Goal: Information Seeking & Learning: Learn about a topic

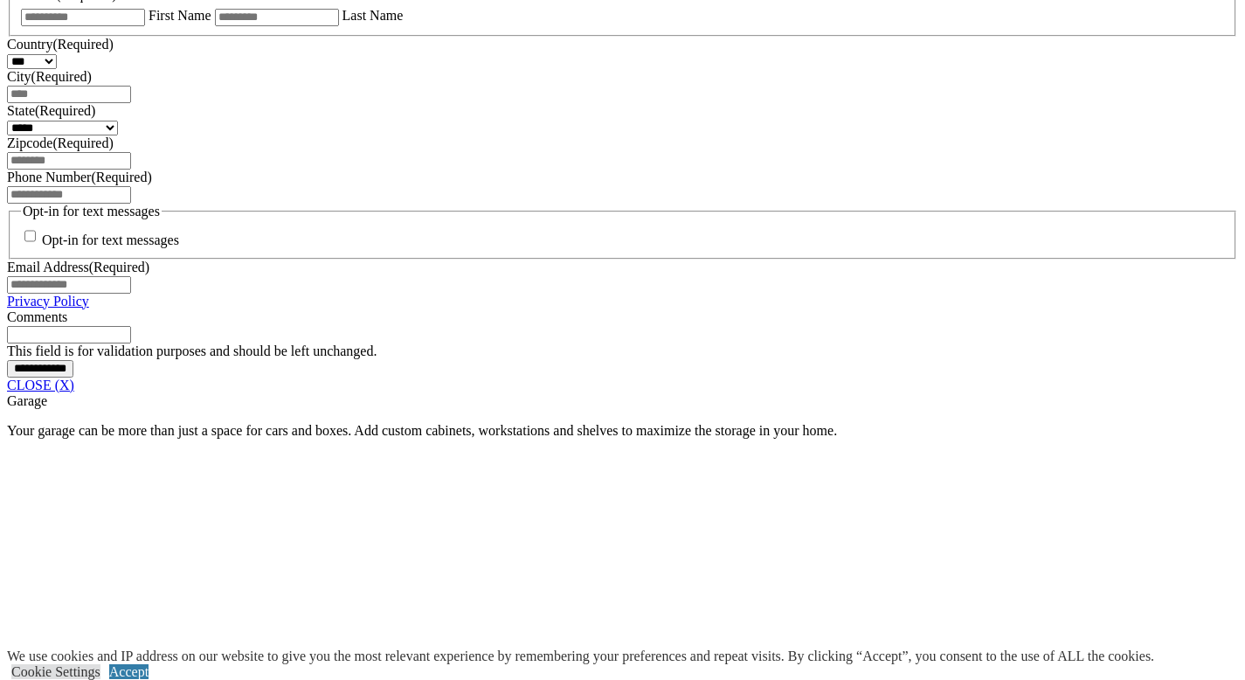
scroll to position [1238, 0]
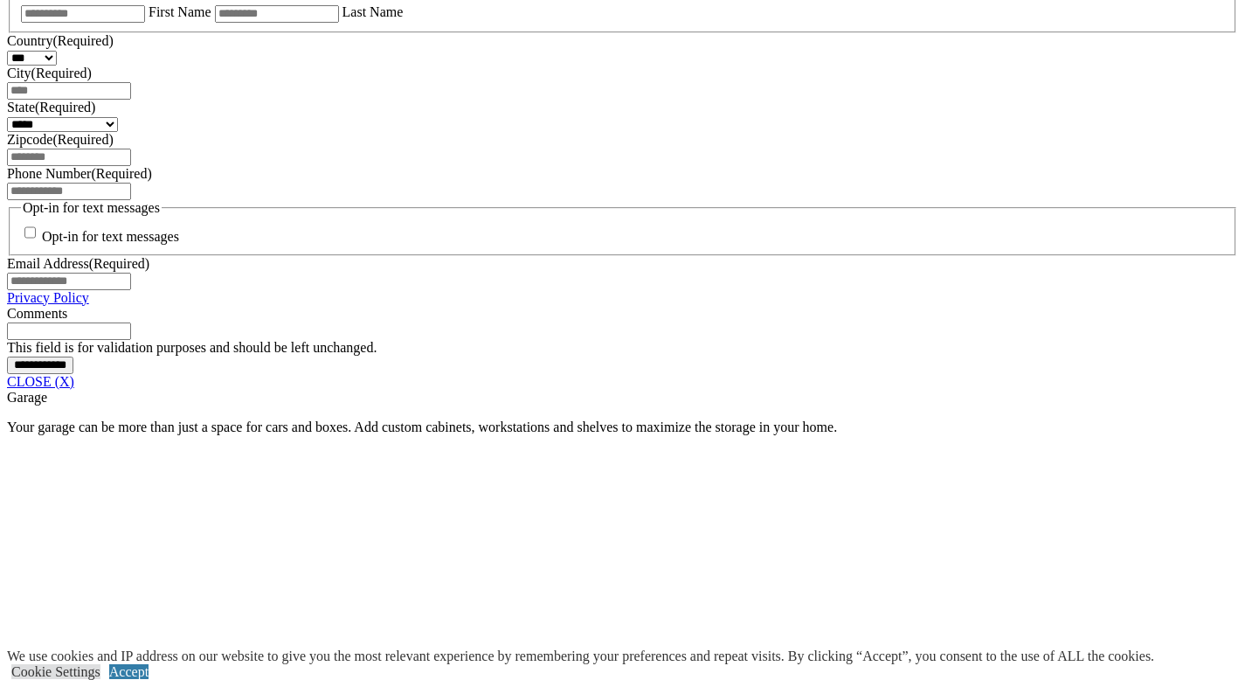
click at [74, 389] on link "CLOSE (X)" at bounding box center [40, 381] width 67 height 15
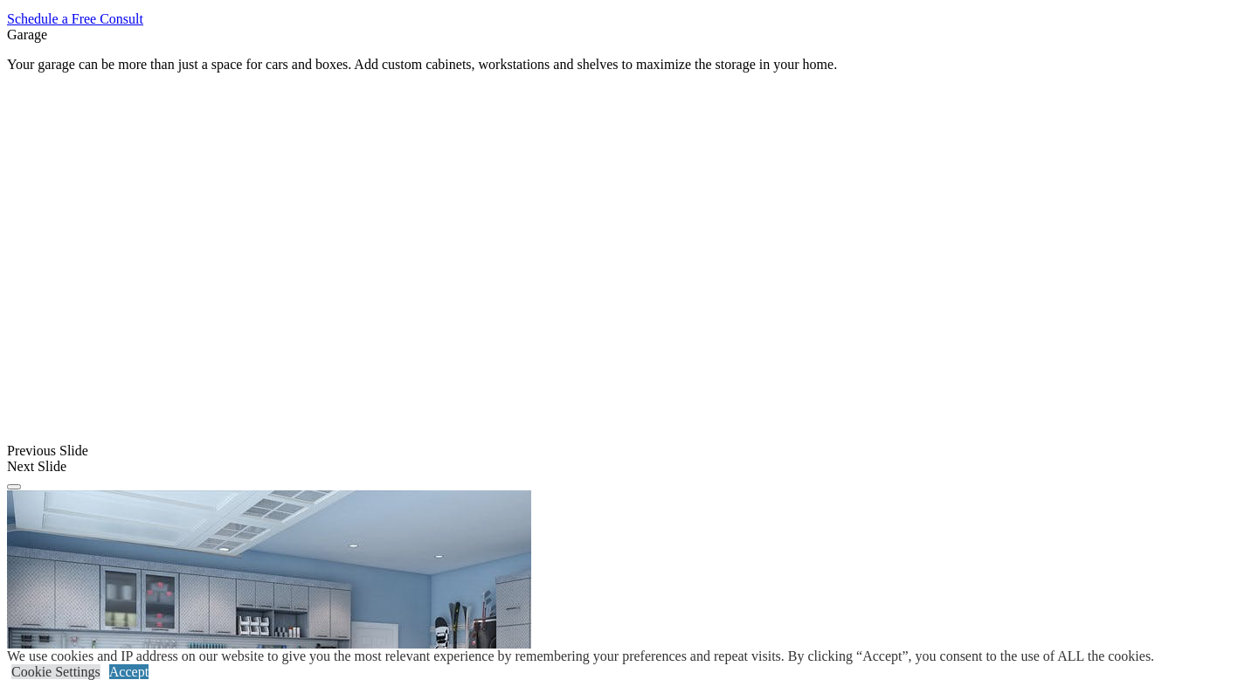
scroll to position [1161, 0]
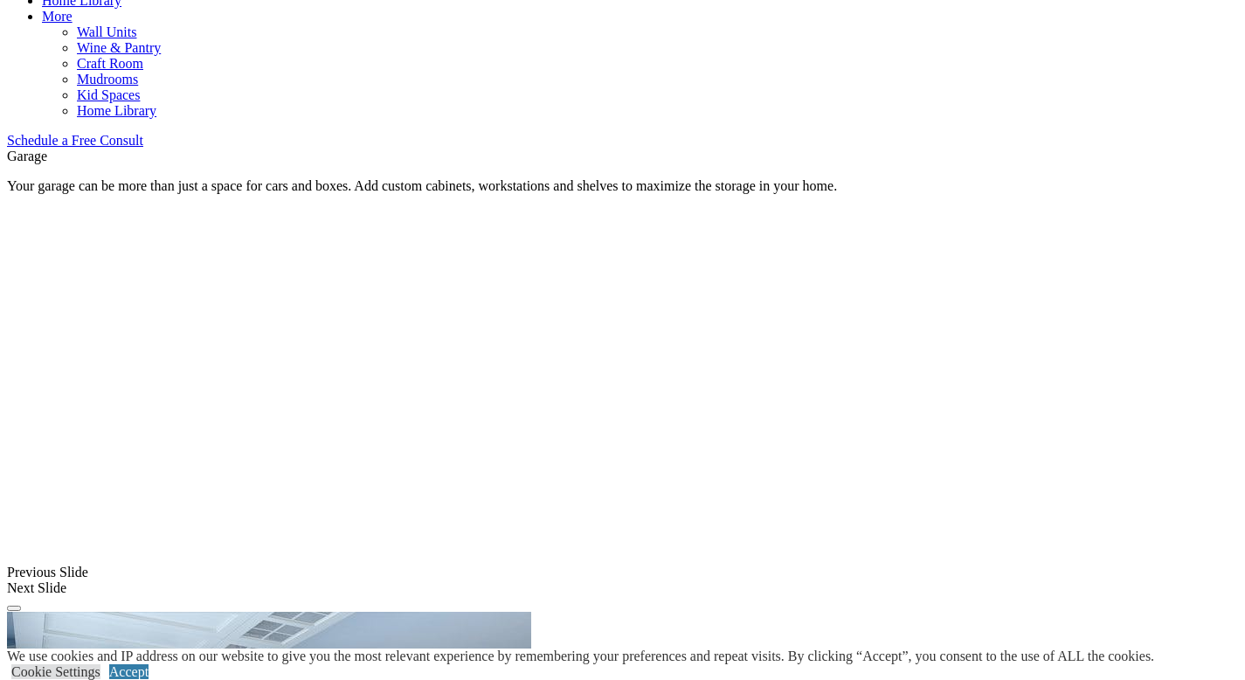
scroll to position [1042, 0]
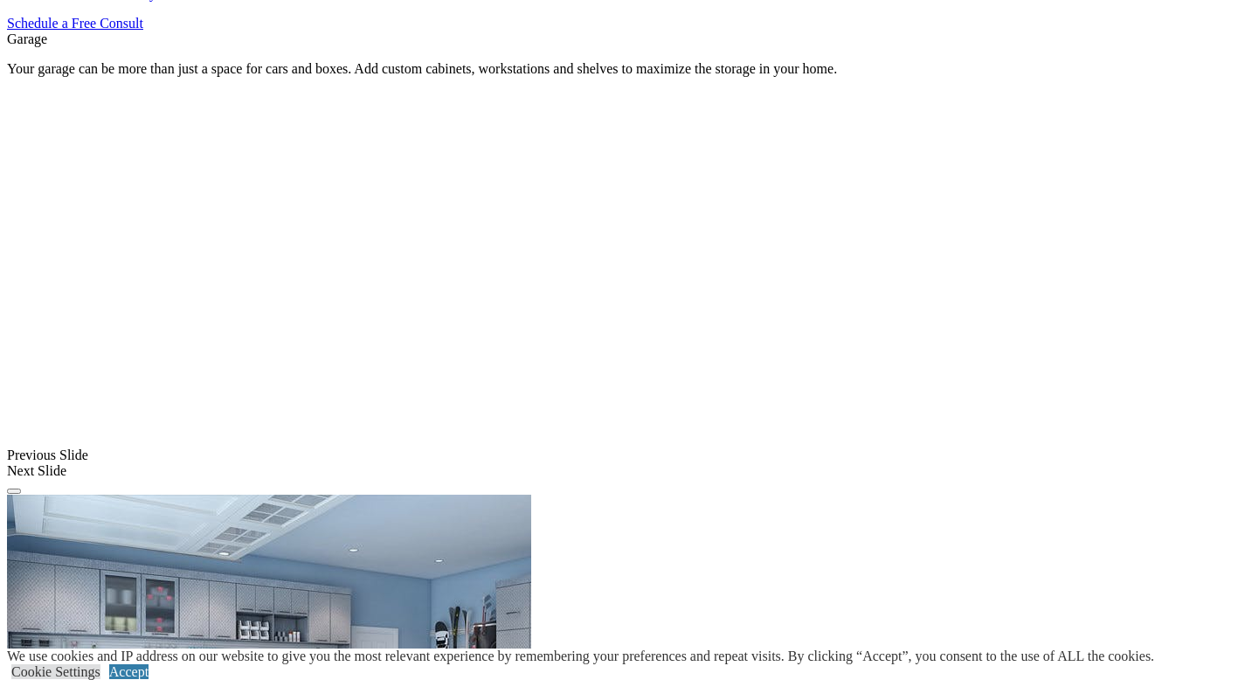
scroll to position [1159, 0]
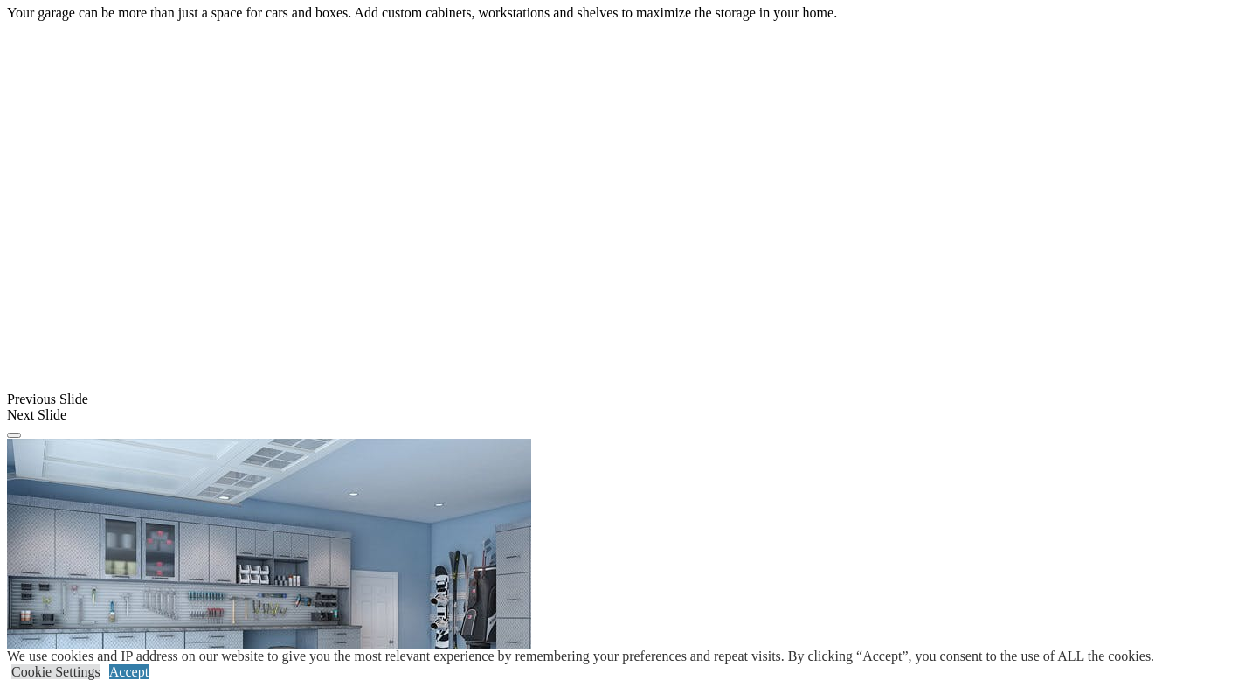
scroll to position [1215, 0]
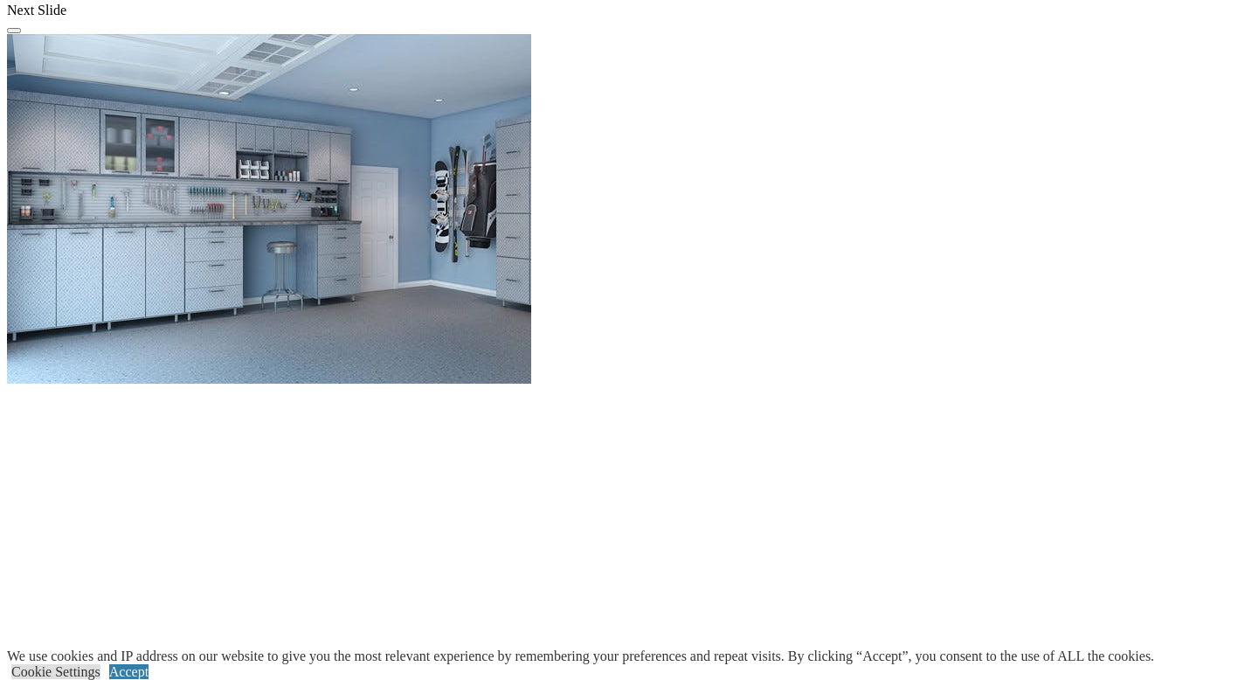
scroll to position [1620, 0]
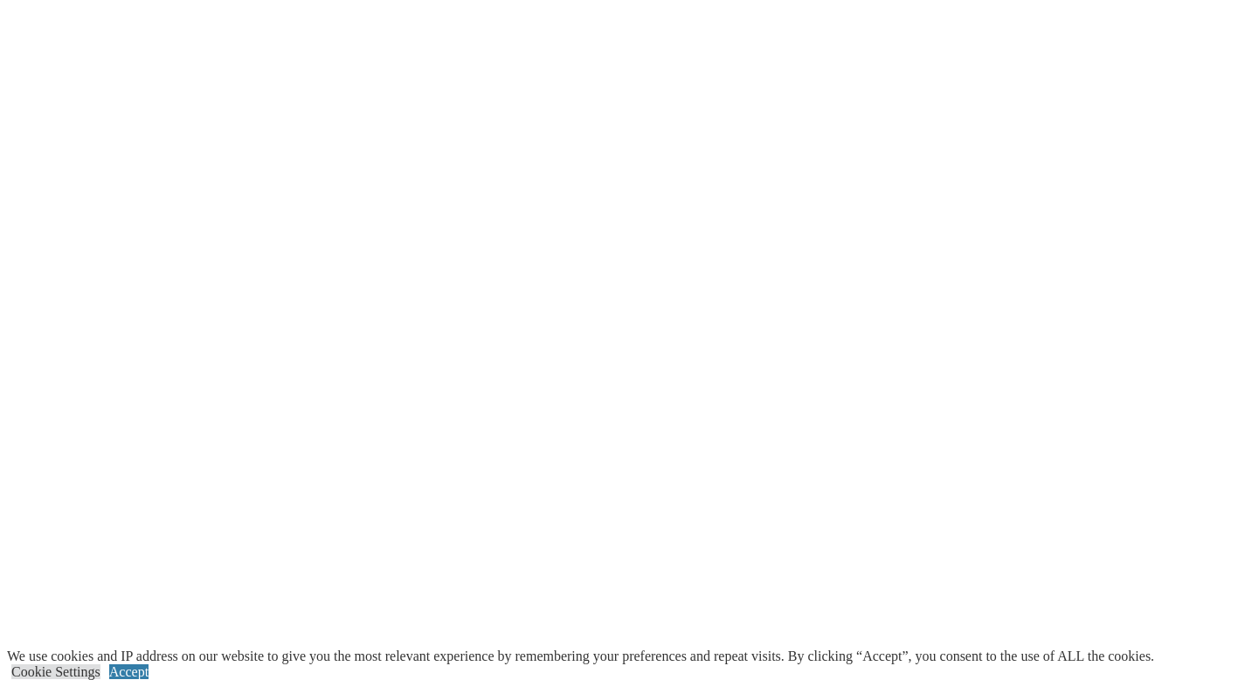
scroll to position [2147, 0]
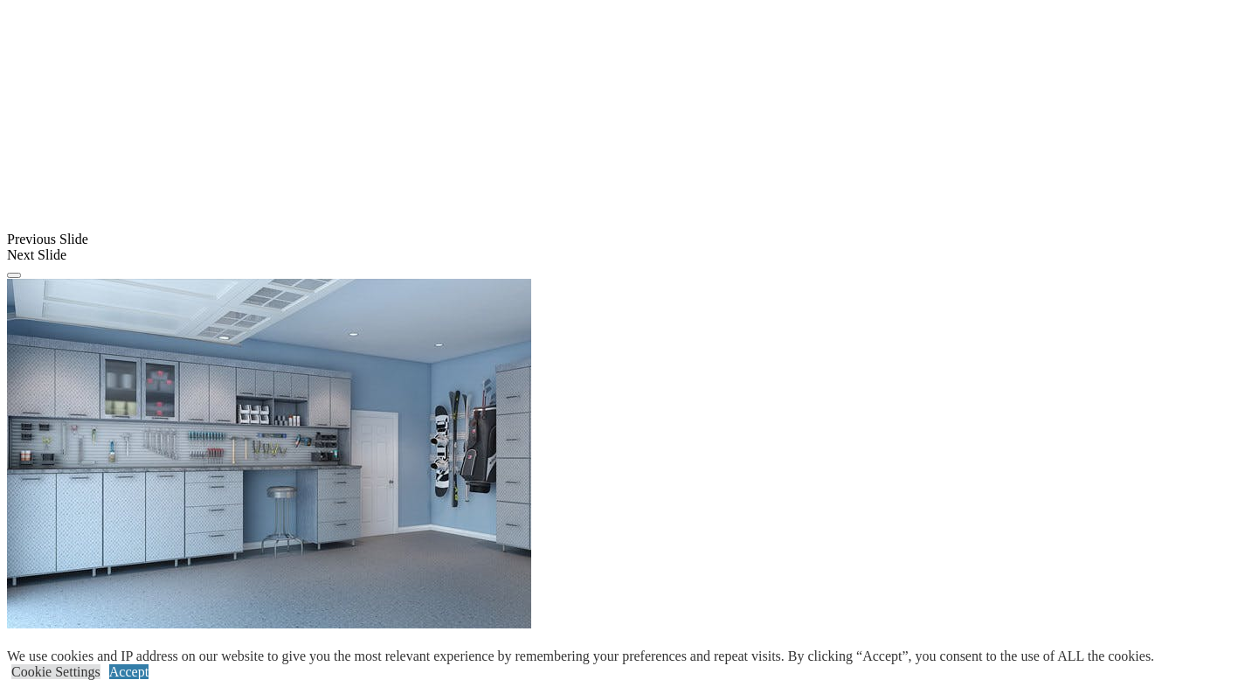
scroll to position [1373, 0]
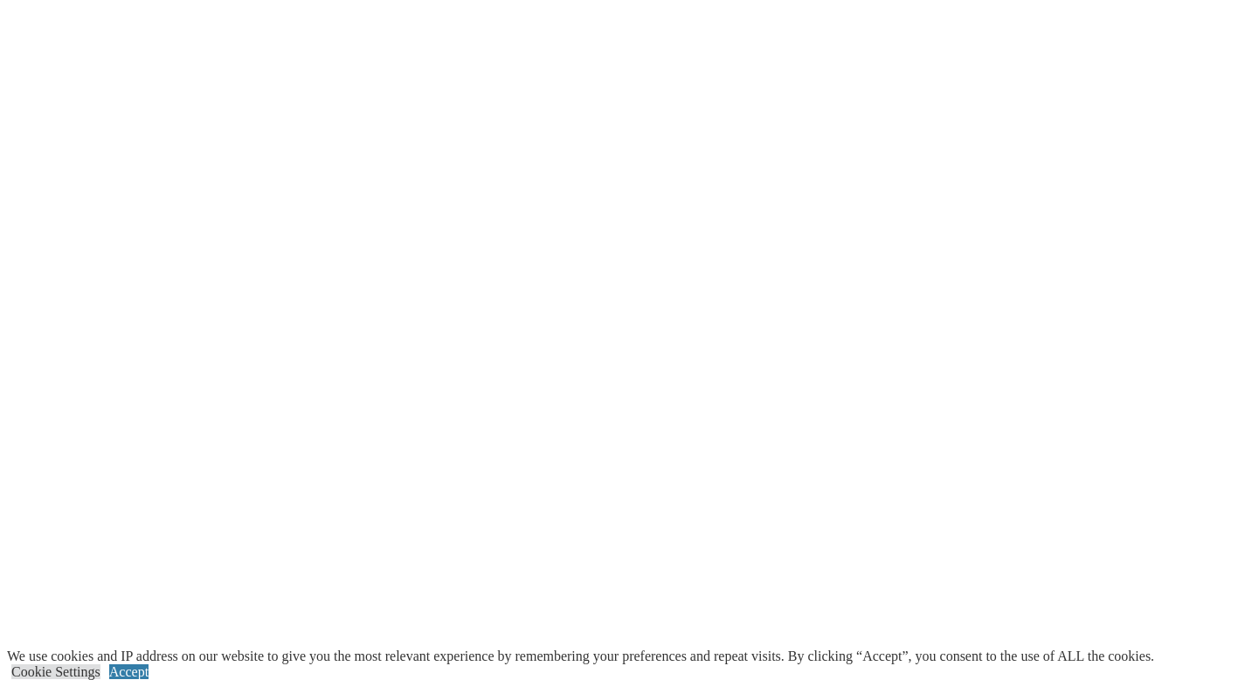
scroll to position [2011, 0]
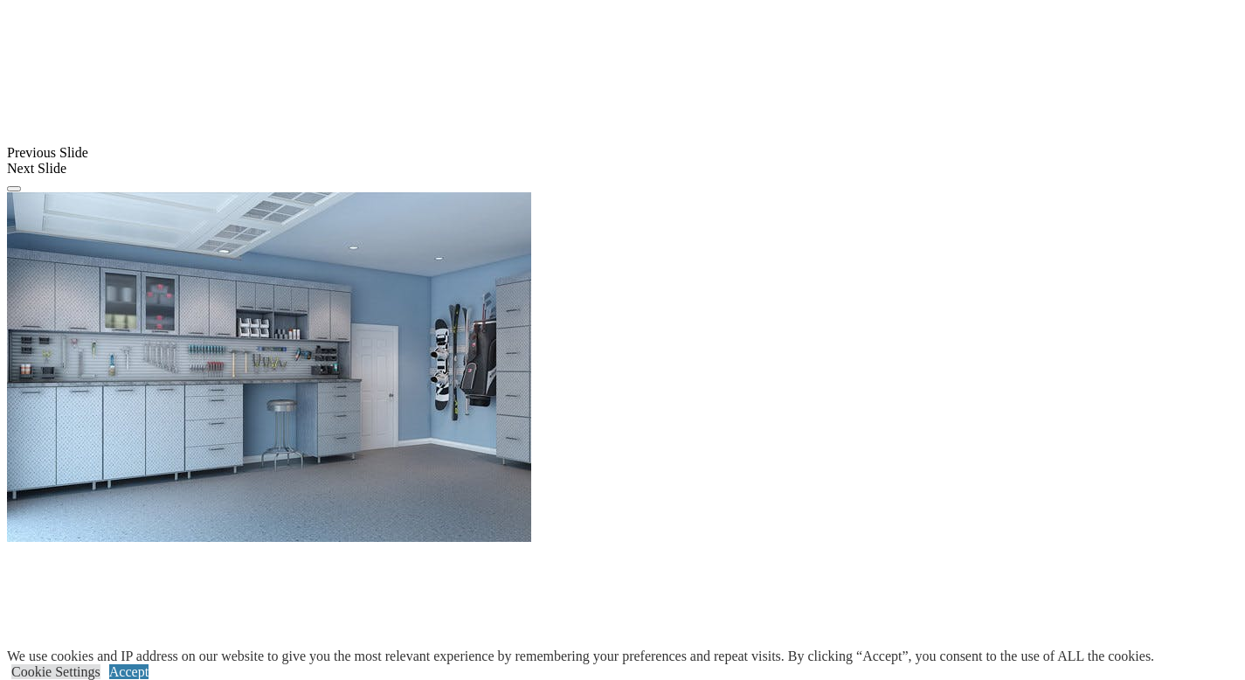
scroll to position [1461, 0]
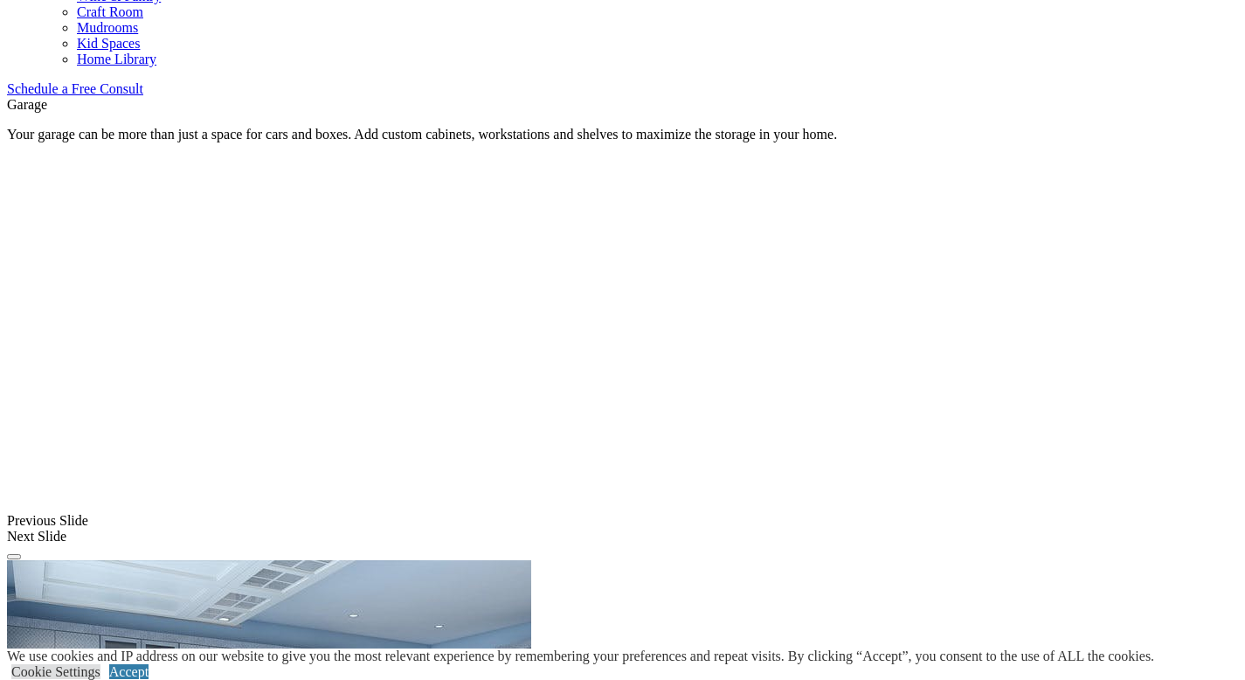
scroll to position [1095, 0]
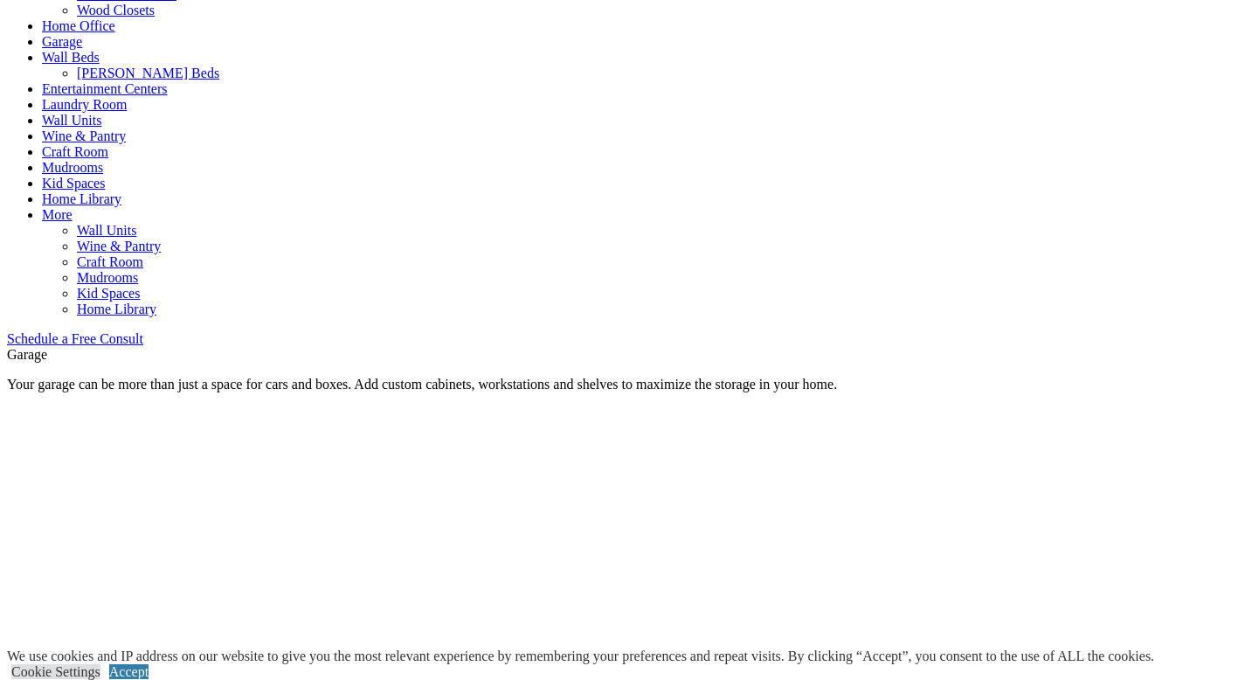
scroll to position [840, 0]
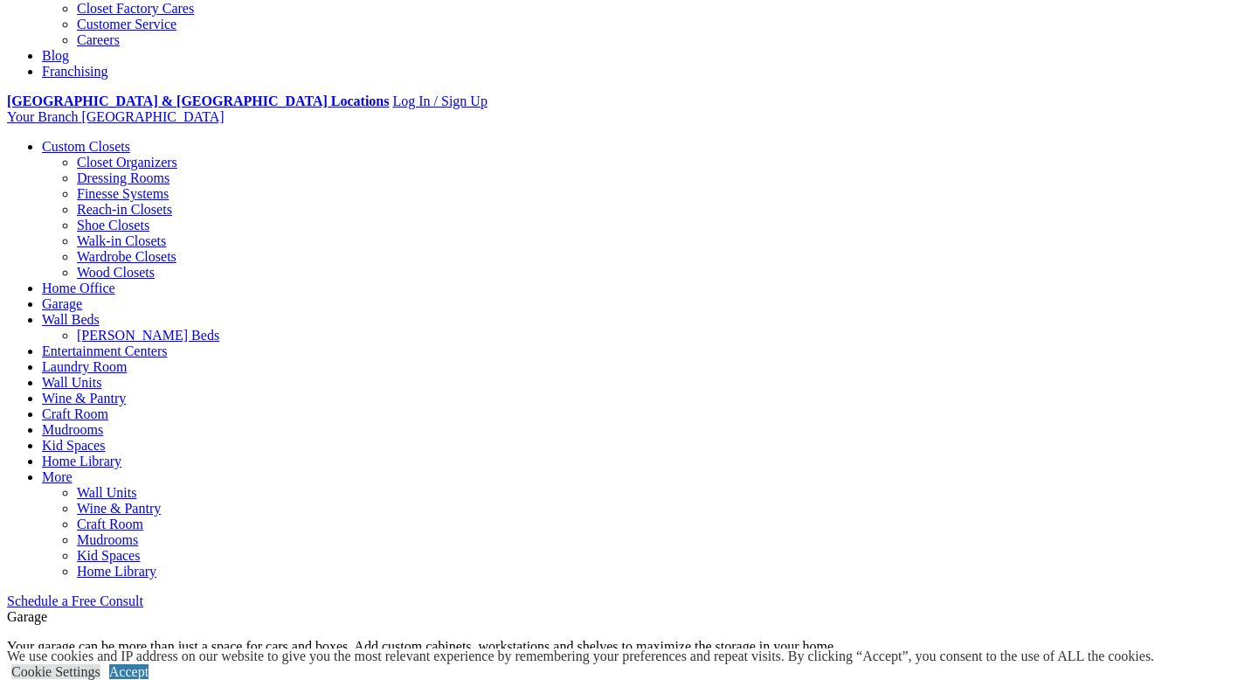
scroll to position [0, 0]
